Goal: Find specific page/section: Find specific page/section

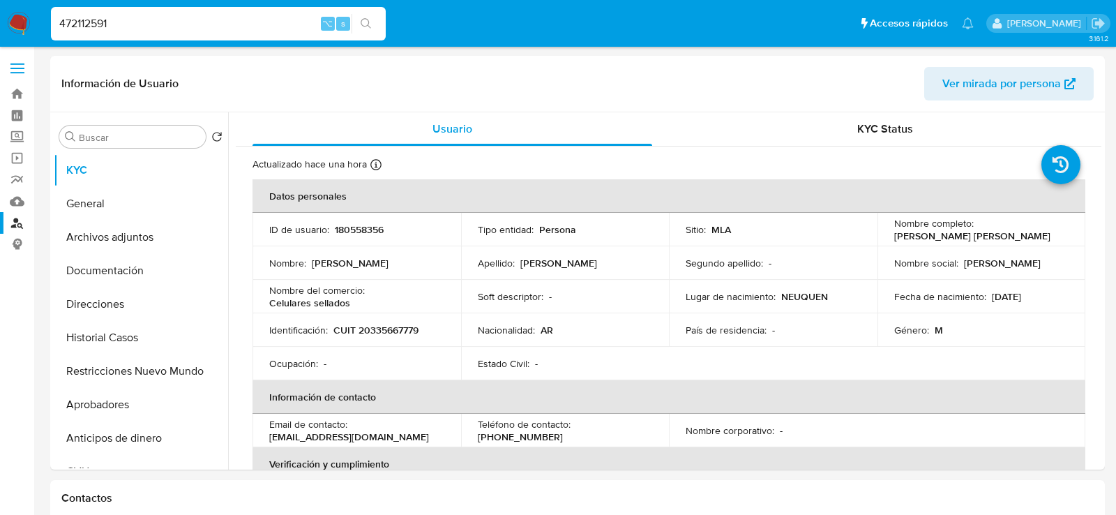
select select "10"
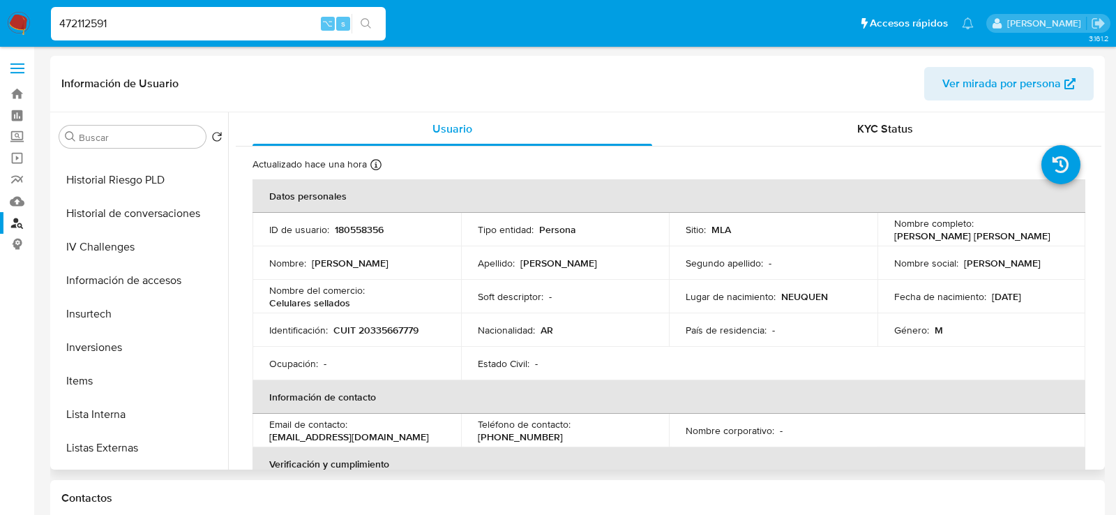
click at [389, 325] on p "CUIT 20335667779" at bounding box center [376, 330] width 85 height 13
copy p "20335667779"
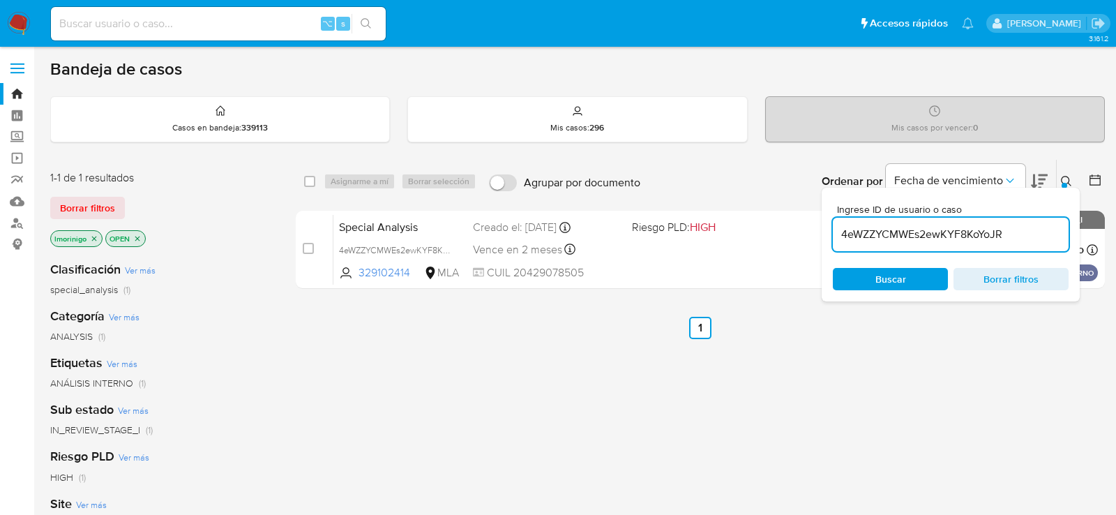
click at [512, 80] on div "Bandeja de casos Casos en bandeja : 339113 Mis casos : 296 Mis casos por vencer…" at bounding box center [577, 425] width 1055 height 733
click at [20, 225] on link "Buscador de personas" at bounding box center [83, 223] width 166 height 22
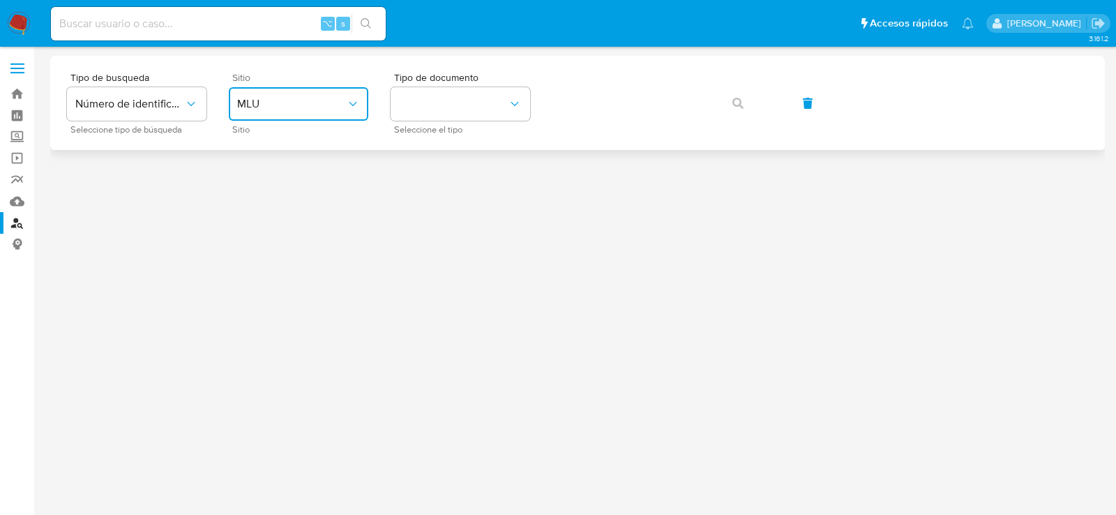
click at [358, 107] on icon "site_id" at bounding box center [353, 104] width 14 height 14
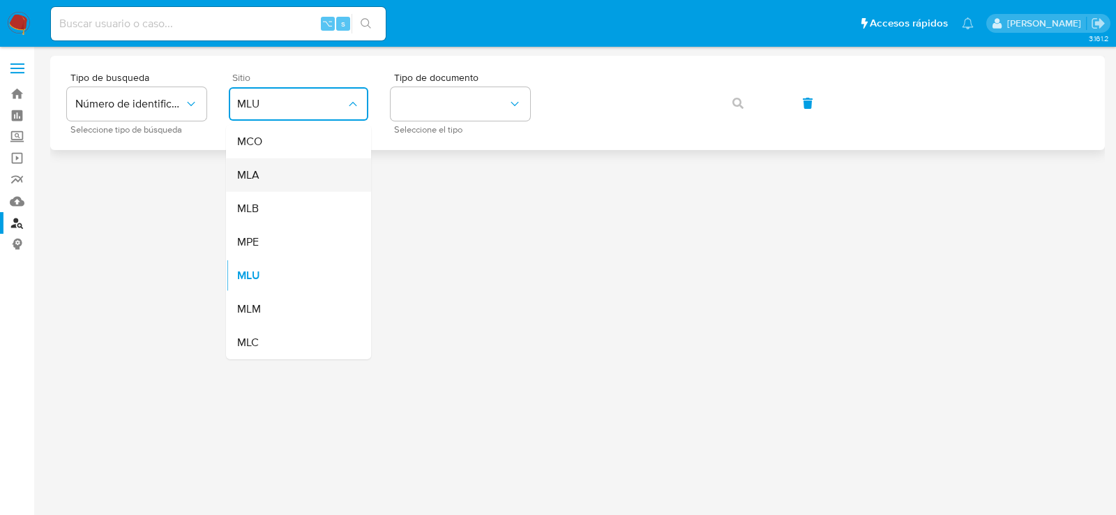
drag, startPoint x: 339, startPoint y: 149, endPoint x: 336, endPoint y: 172, distance: 24.0
click at [336, 174] on ul "MCO MLA MLB MPE MLU MLM MLC" at bounding box center [298, 242] width 145 height 234
click at [336, 171] on div "MLA" at bounding box center [294, 174] width 114 height 33
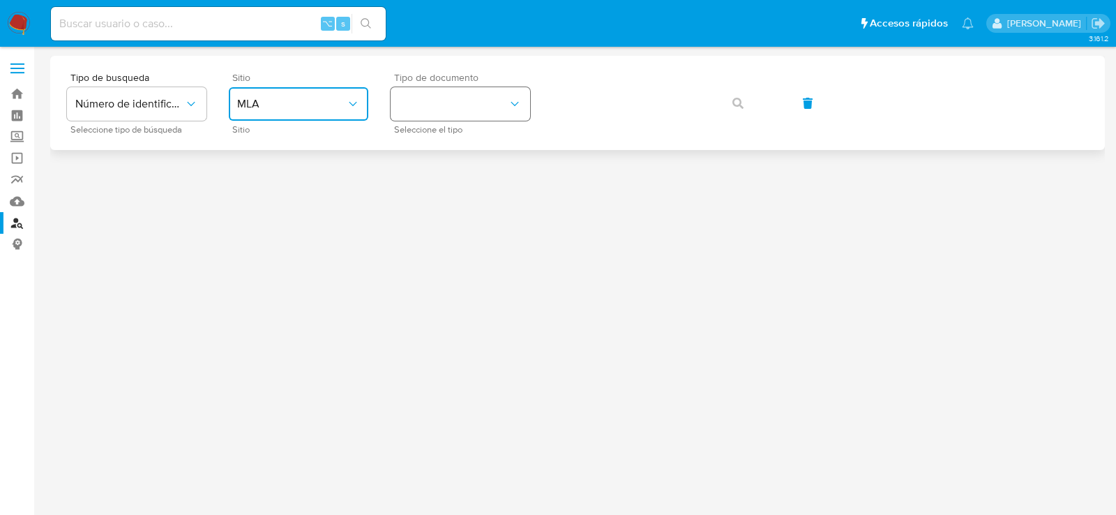
click at [445, 119] on button "identificationType" at bounding box center [461, 103] width 140 height 33
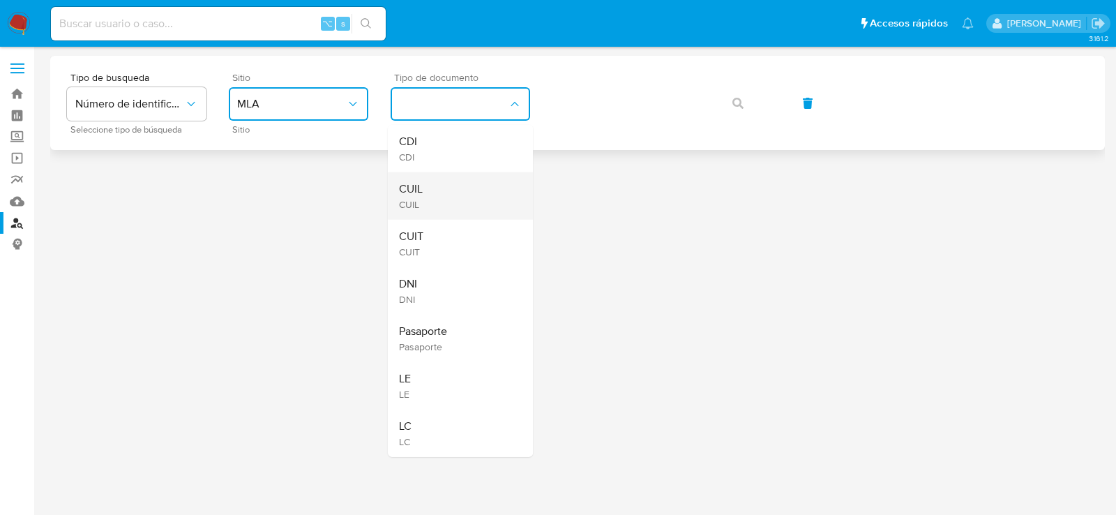
click at [460, 186] on div "CUIL CUIL" at bounding box center [456, 195] width 114 height 47
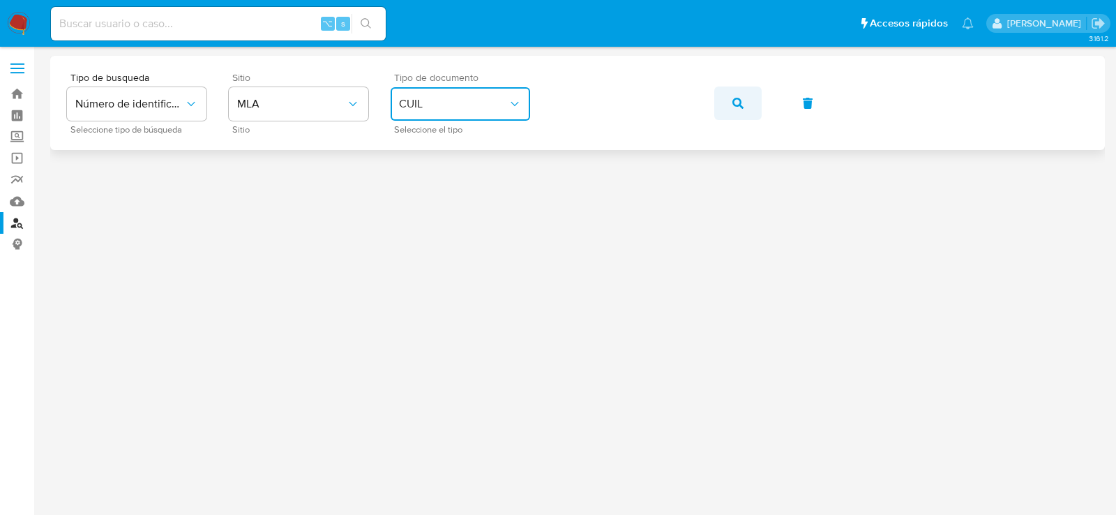
click at [726, 100] on button "button" at bounding box center [737, 103] width 47 height 33
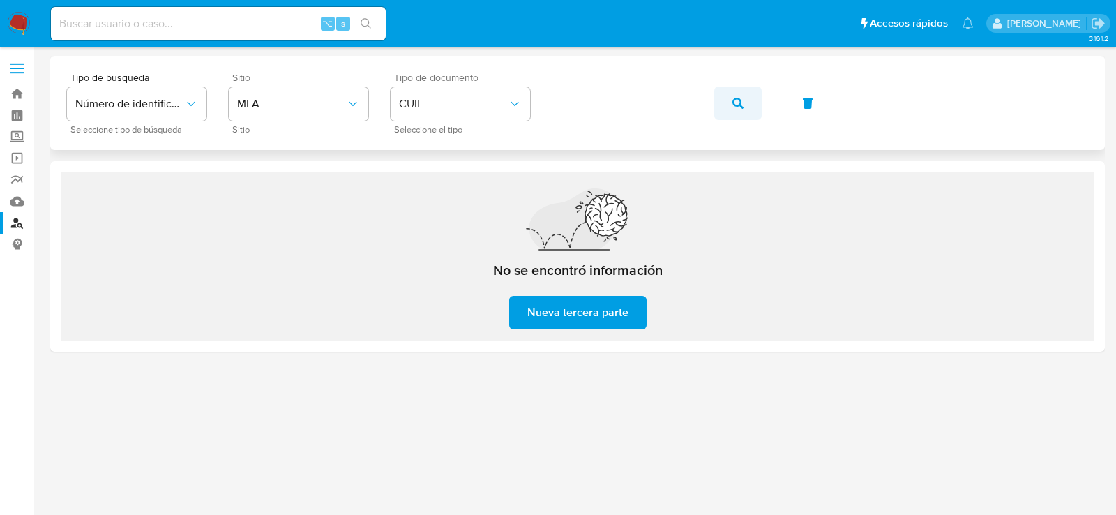
click at [733, 112] on span "button" at bounding box center [738, 103] width 11 height 31
